Goal: Obtain resource: Download file/media

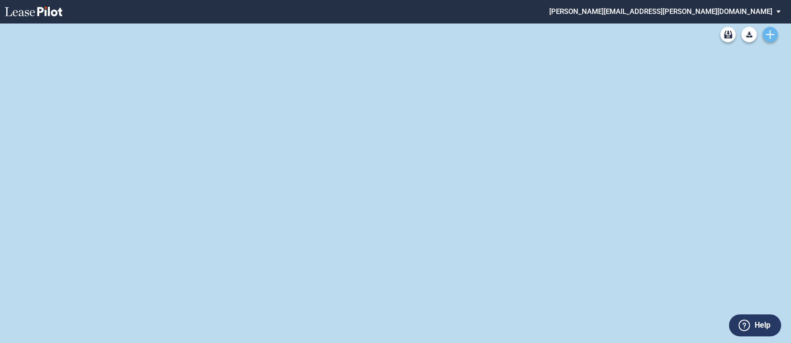
click at [770, 34] on use "Create new document" at bounding box center [770, 34] width 9 height 9
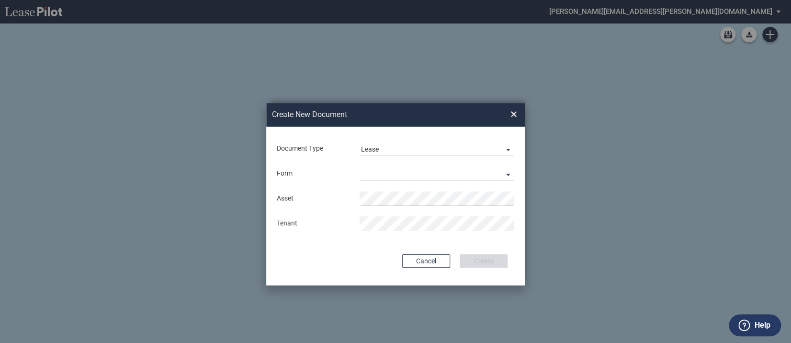
click at [516, 114] on span "×" at bounding box center [514, 114] width 7 height 15
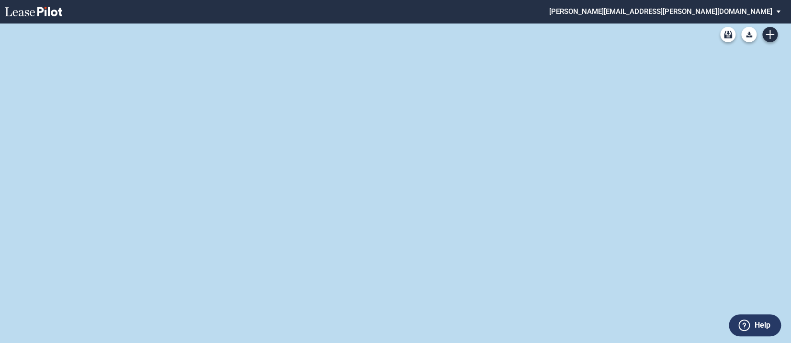
scroll to position [23, 0]
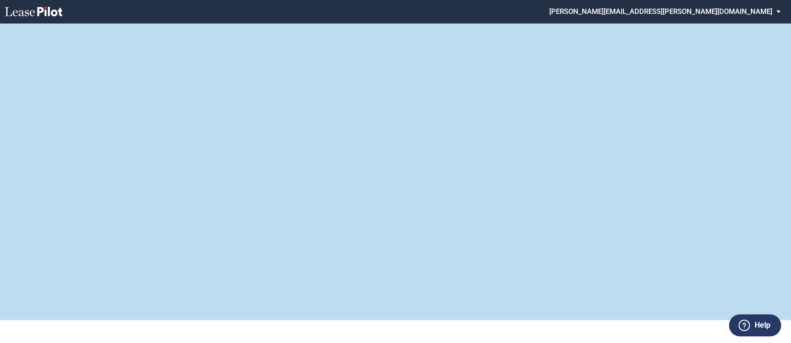
click at [466, 51] on div "Retail Lease Short Blank Form Retail Lease Long Blank Form Retail Amendment Bla…" at bounding box center [395, 160] width 791 height 320
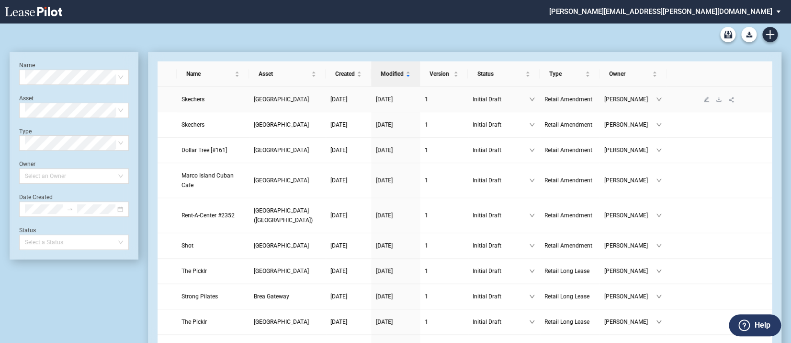
click at [206, 102] on link "Skechers" at bounding box center [213, 99] width 63 height 10
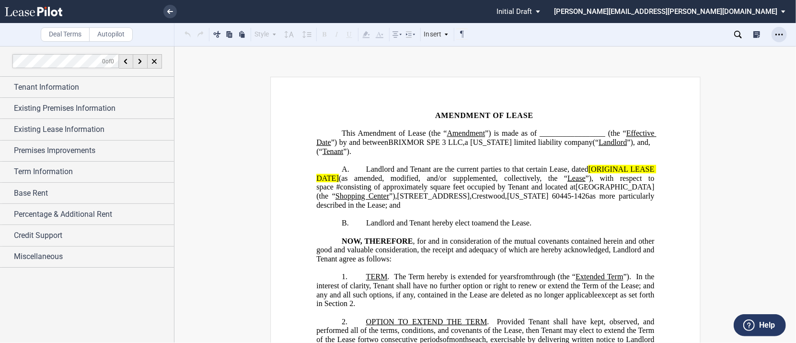
click at [784, 34] on div "Open Lease options menu" at bounding box center [778, 34] width 15 height 15
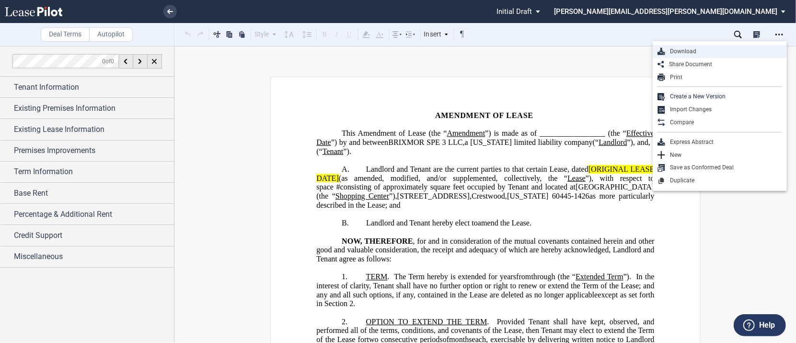
click at [698, 52] on div "Download" at bounding box center [723, 51] width 117 height 8
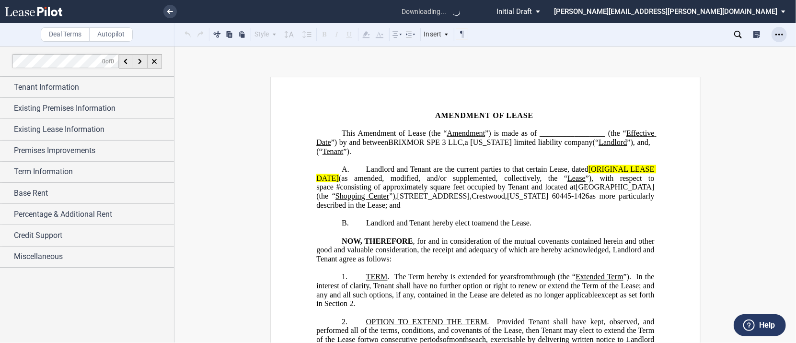
click at [780, 34] on icon "Open Lease options menu" at bounding box center [779, 35] width 8 height 8
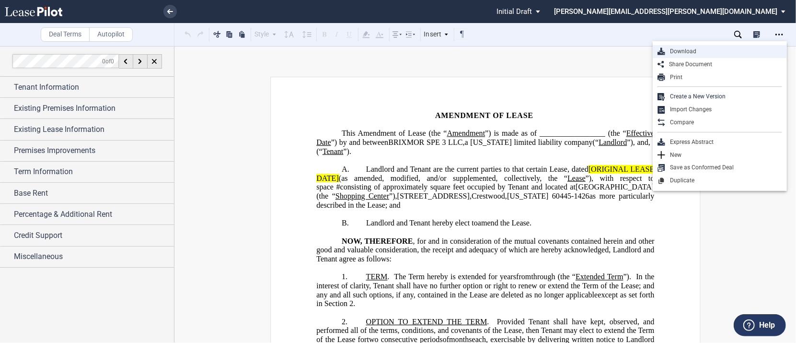
click at [696, 49] on div "Download" at bounding box center [723, 51] width 117 height 8
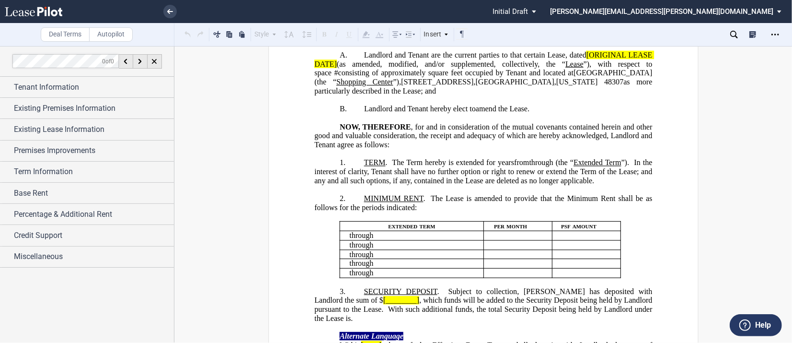
scroll to position [167, 0]
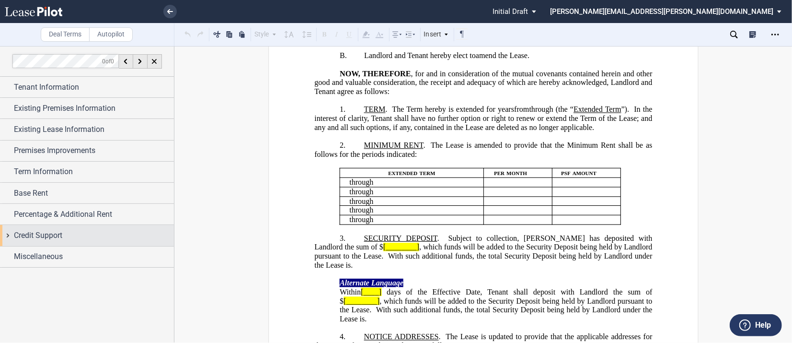
click at [7, 233] on div "Credit Support" at bounding box center [87, 235] width 174 height 21
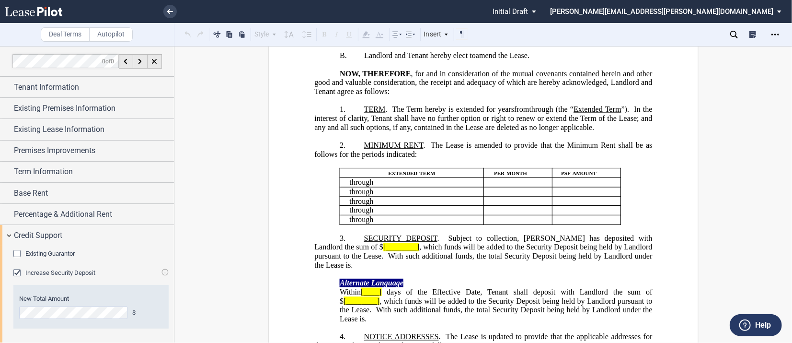
click at [16, 273] on div "Increase Security Deposit" at bounding box center [18, 274] width 10 height 10
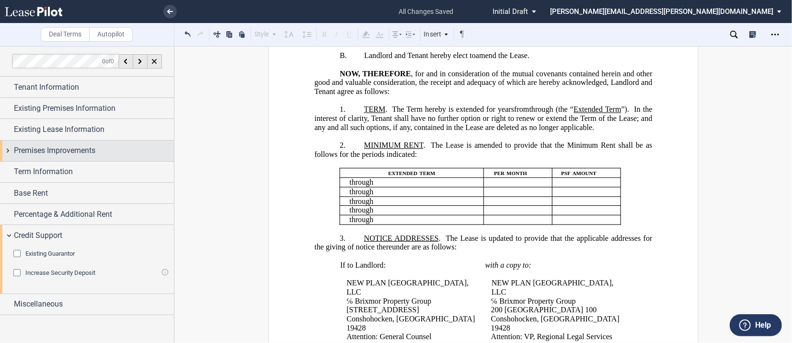
click at [9, 151] on div "Premises Improvements" at bounding box center [87, 150] width 174 height 21
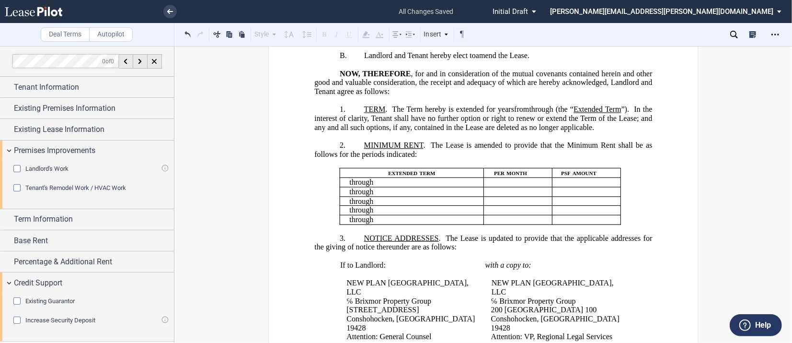
click at [17, 191] on div "Tenant's Remodel Work / HVAC Work" at bounding box center [18, 189] width 10 height 10
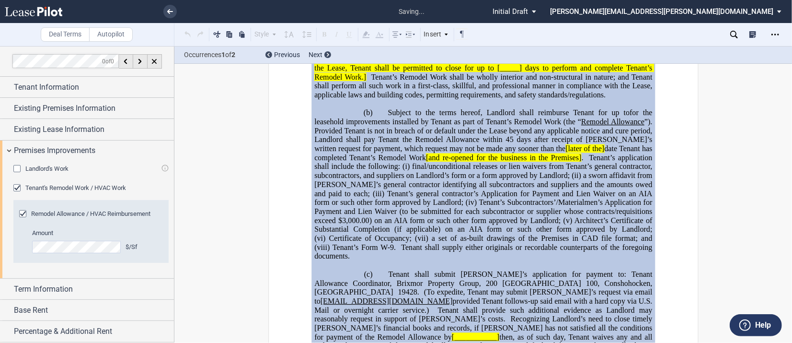
scroll to position [419, 0]
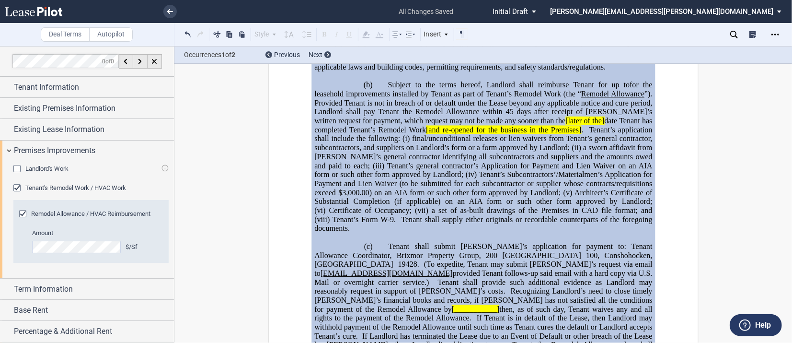
click at [513, 259] on span "Tenant shall submit [PERSON_NAME]’s application for payment to: Tenant Allowanc…" at bounding box center [483, 250] width 339 height 17
click at [778, 31] on icon "Open Lease options menu" at bounding box center [775, 35] width 8 height 8
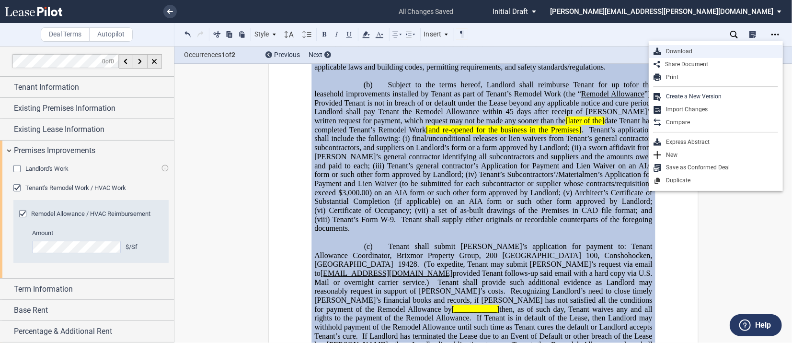
click at [686, 49] on div "Download" at bounding box center [719, 51] width 117 height 8
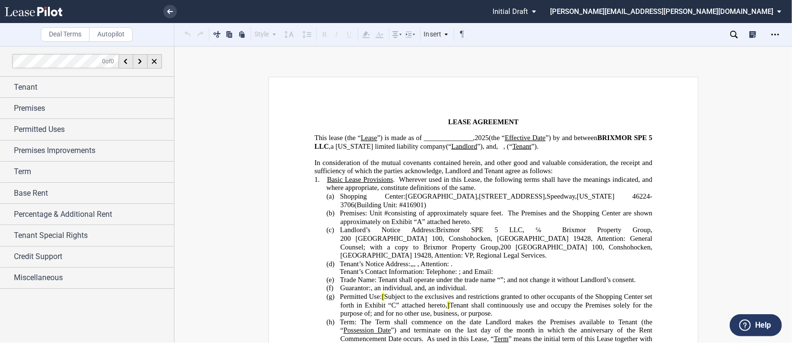
drag, startPoint x: 0, startPoint y: 0, endPoint x: 384, endPoint y: 119, distance: 402.3
click at [384, 119] on p "LEASE AGREEMENT" at bounding box center [483, 122] width 338 height 8
click at [772, 33] on icon "Open Lease options menu" at bounding box center [775, 35] width 8 height 8
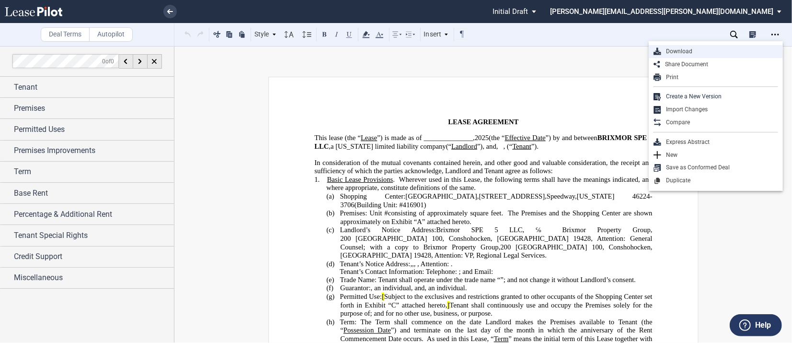
click at [699, 51] on div "Download" at bounding box center [719, 51] width 117 height 8
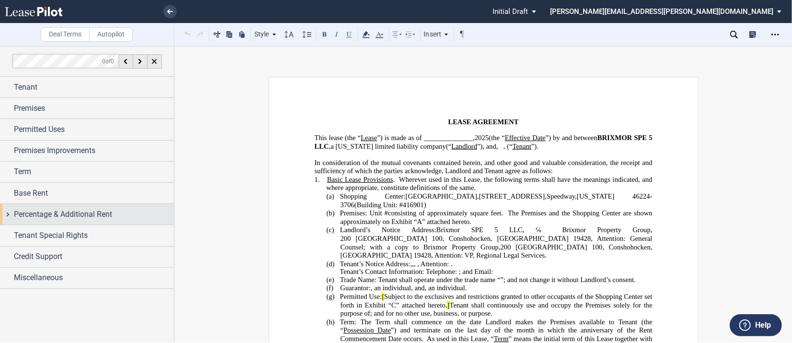
click at [6, 212] on div "Percentage & Additional Rent" at bounding box center [87, 214] width 174 height 21
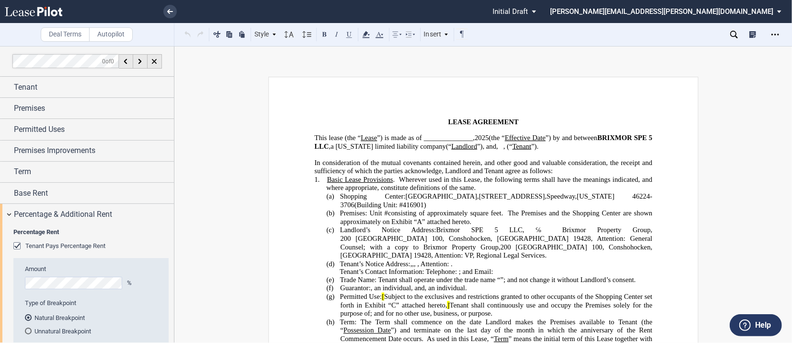
click at [17, 247] on div "Tenant Pays Percentage Rent" at bounding box center [18, 247] width 10 height 10
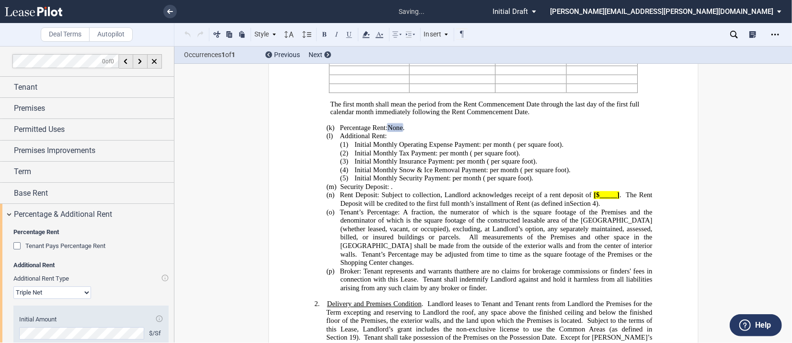
scroll to position [372, 0]
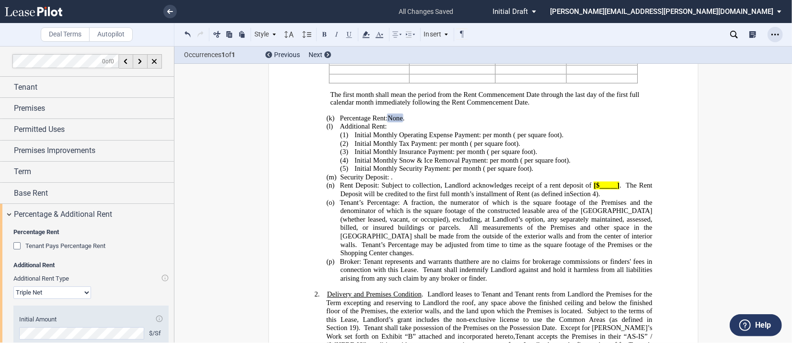
click at [773, 32] on icon "Open Lease options menu" at bounding box center [775, 35] width 8 height 8
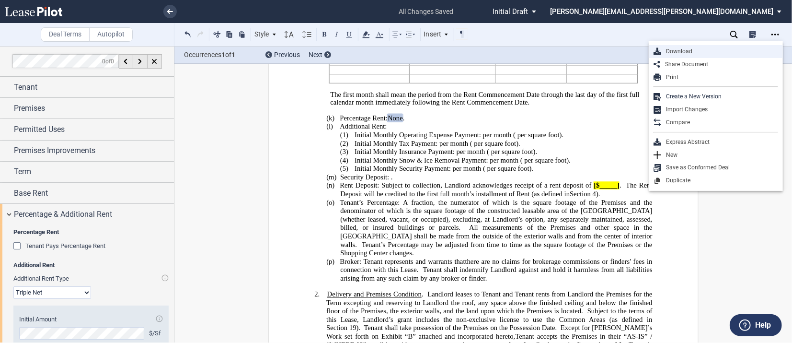
click at [686, 52] on div "Download" at bounding box center [719, 51] width 117 height 8
